Goal: Information Seeking & Learning: Understand process/instructions

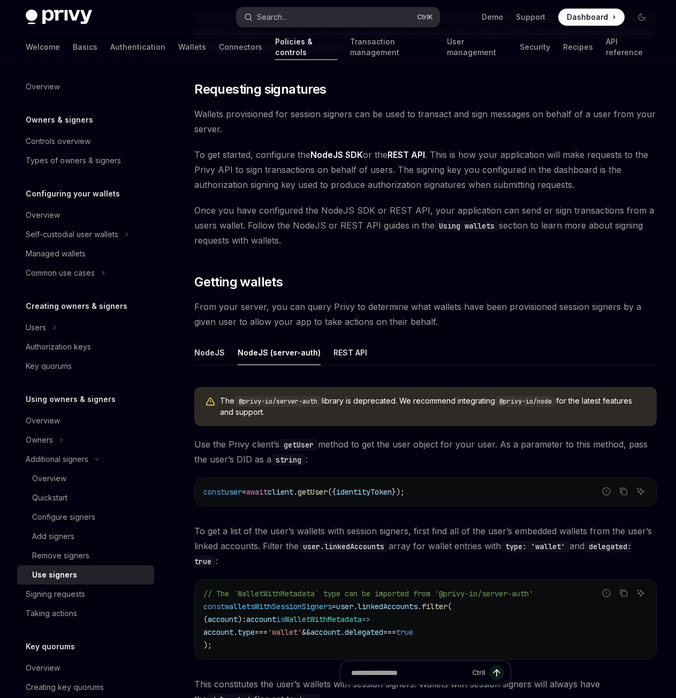
click at [293, 19] on button "Search... Ctrl K" at bounding box center [338, 16] width 202 height 19
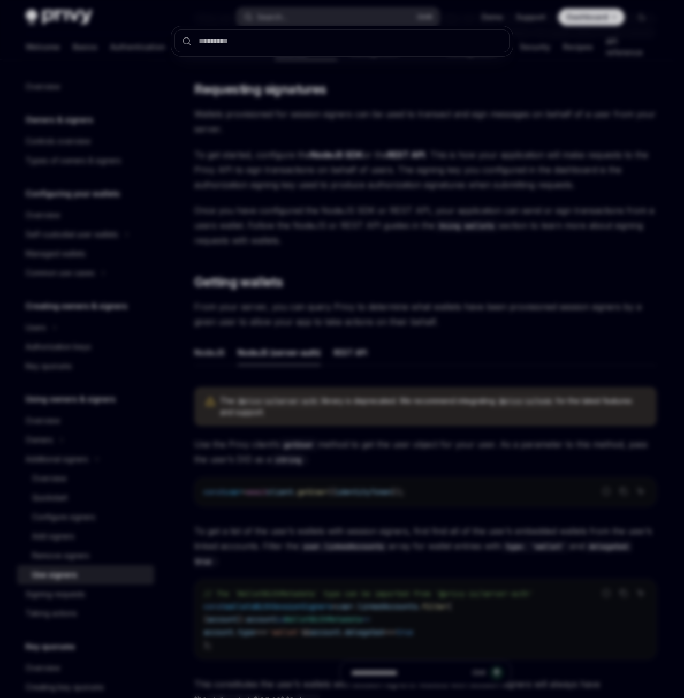
type input "**********"
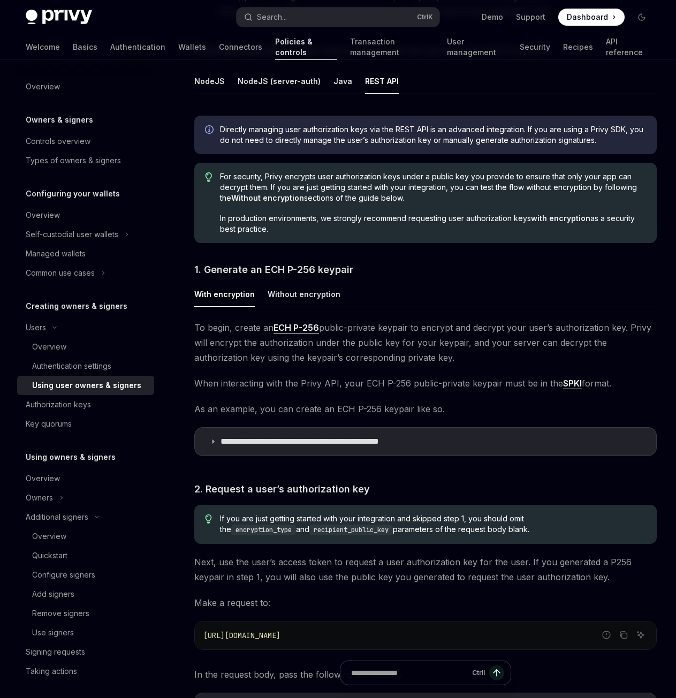
scroll to position [366, 0]
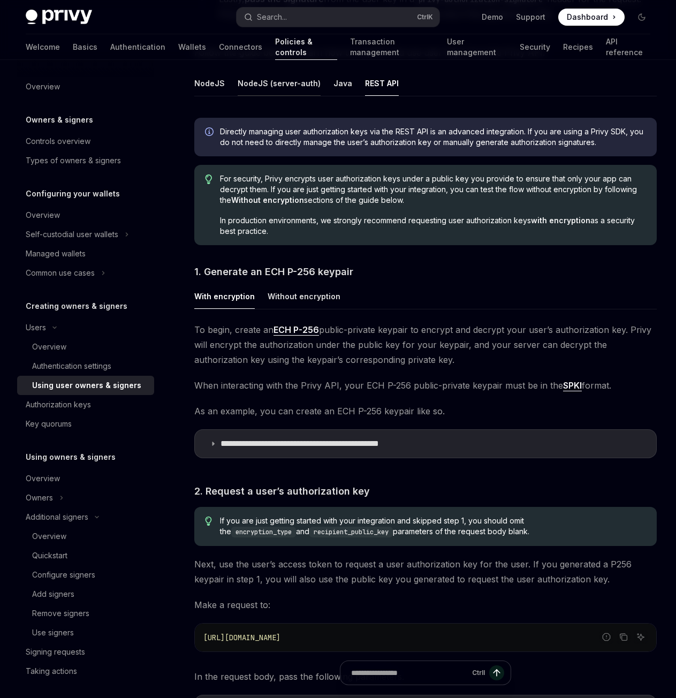
click at [281, 77] on div "NodeJS (server-auth)" at bounding box center [279, 83] width 83 height 25
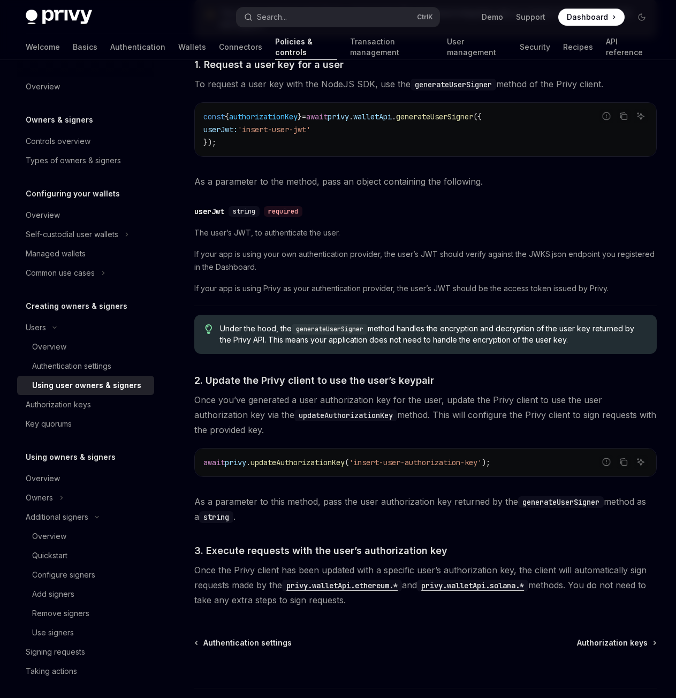
scroll to position [491, 0]
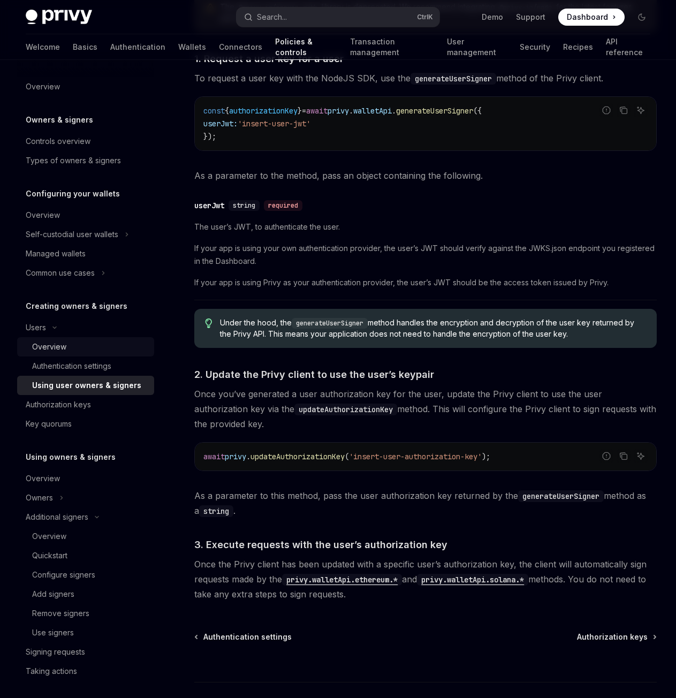
click at [41, 349] on div "Overview" at bounding box center [49, 347] width 34 height 13
type textarea "*"
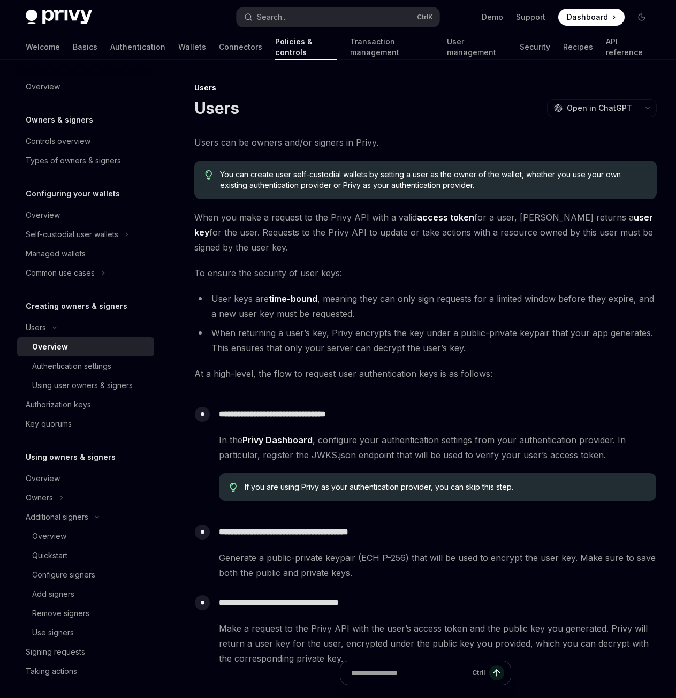
click at [353, 329] on li "When returning a user’s key, Privy encrypts the key under a public-private keyp…" at bounding box center [425, 341] width 463 height 30
